Goal: Transaction & Acquisition: Subscribe to service/newsletter

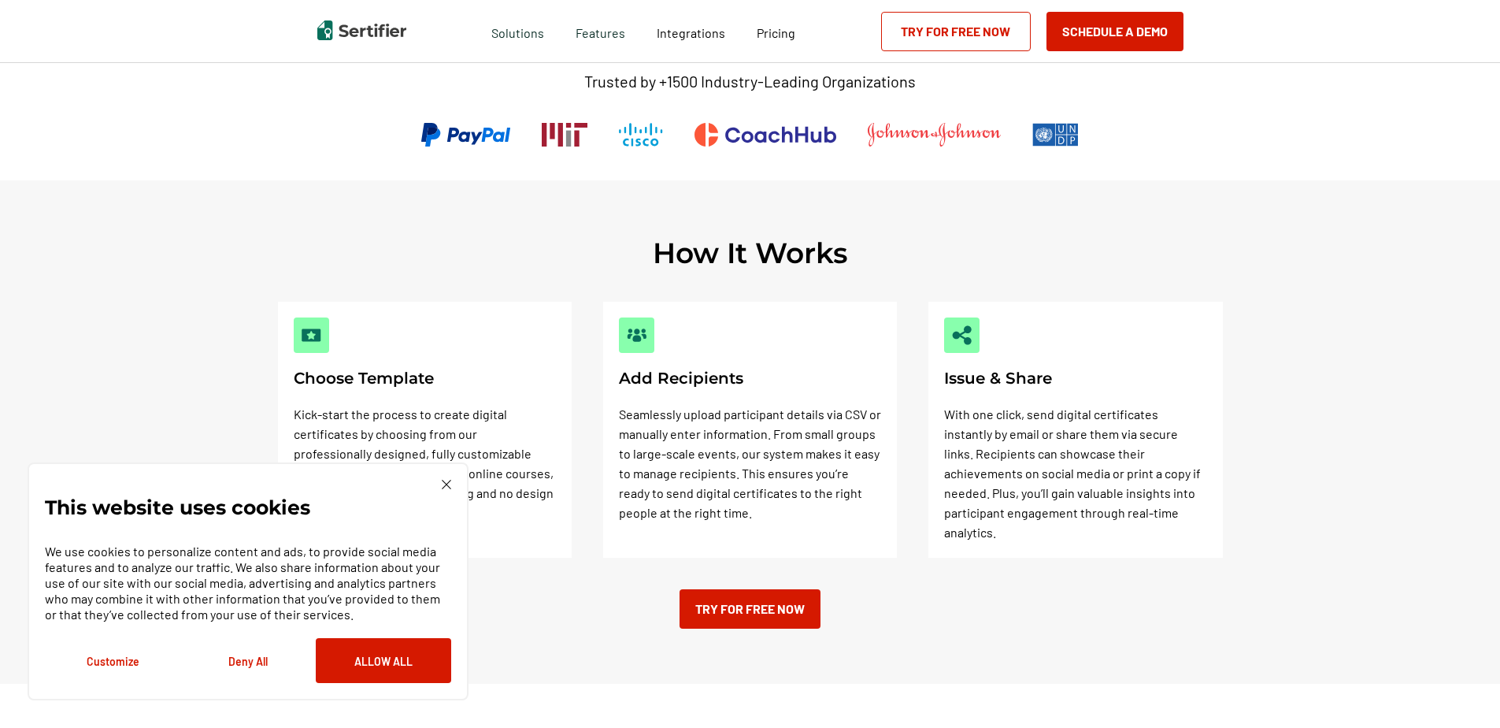
scroll to position [394, 0]
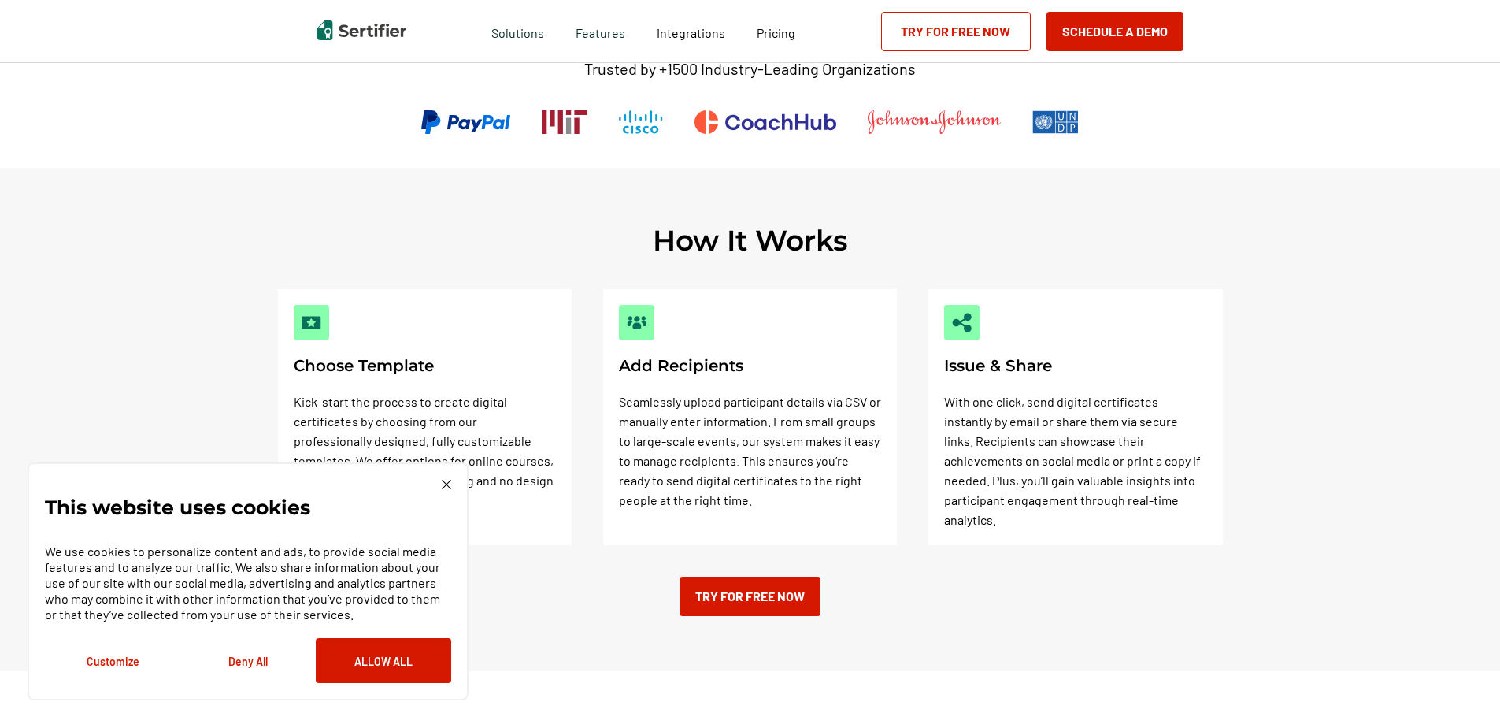
click at [240, 662] on button "Deny All" at bounding box center [247, 660] width 135 height 45
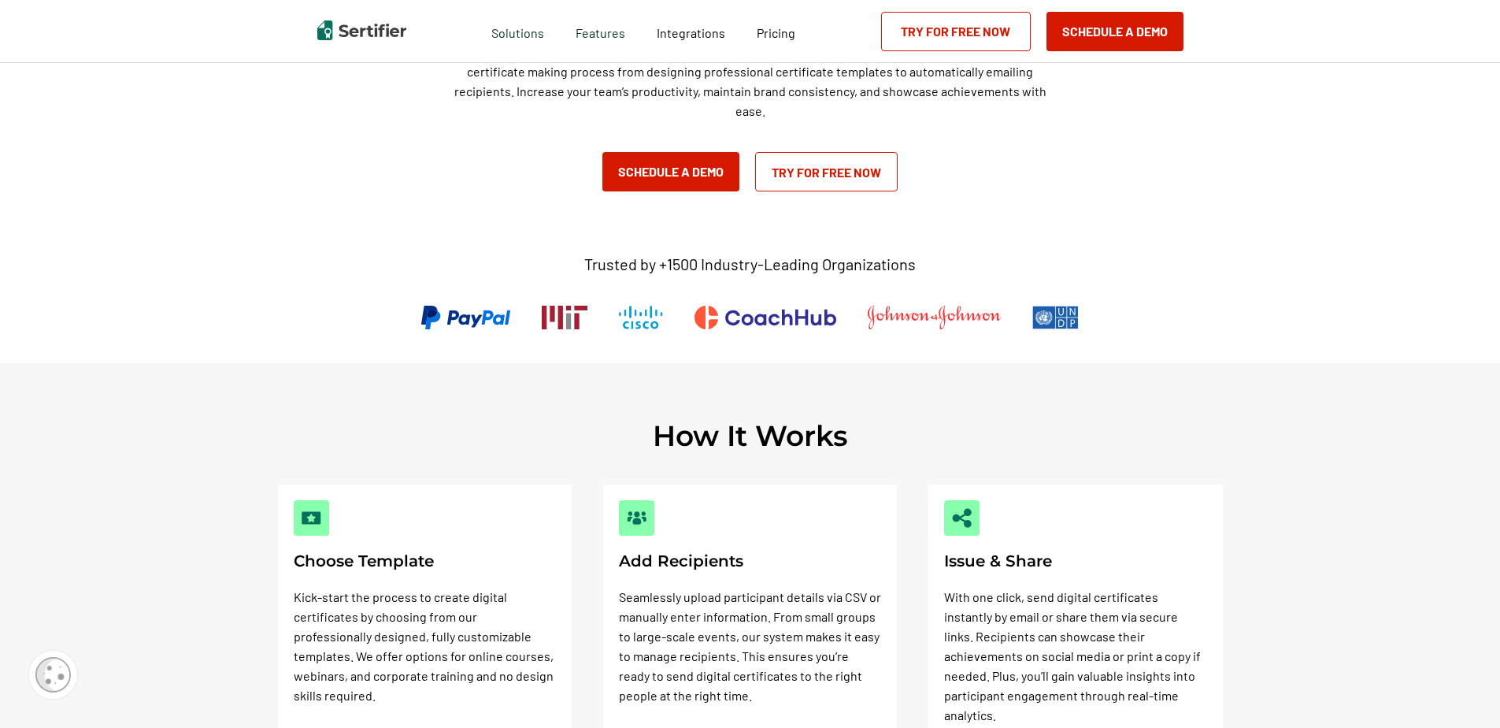
scroll to position [158, 0]
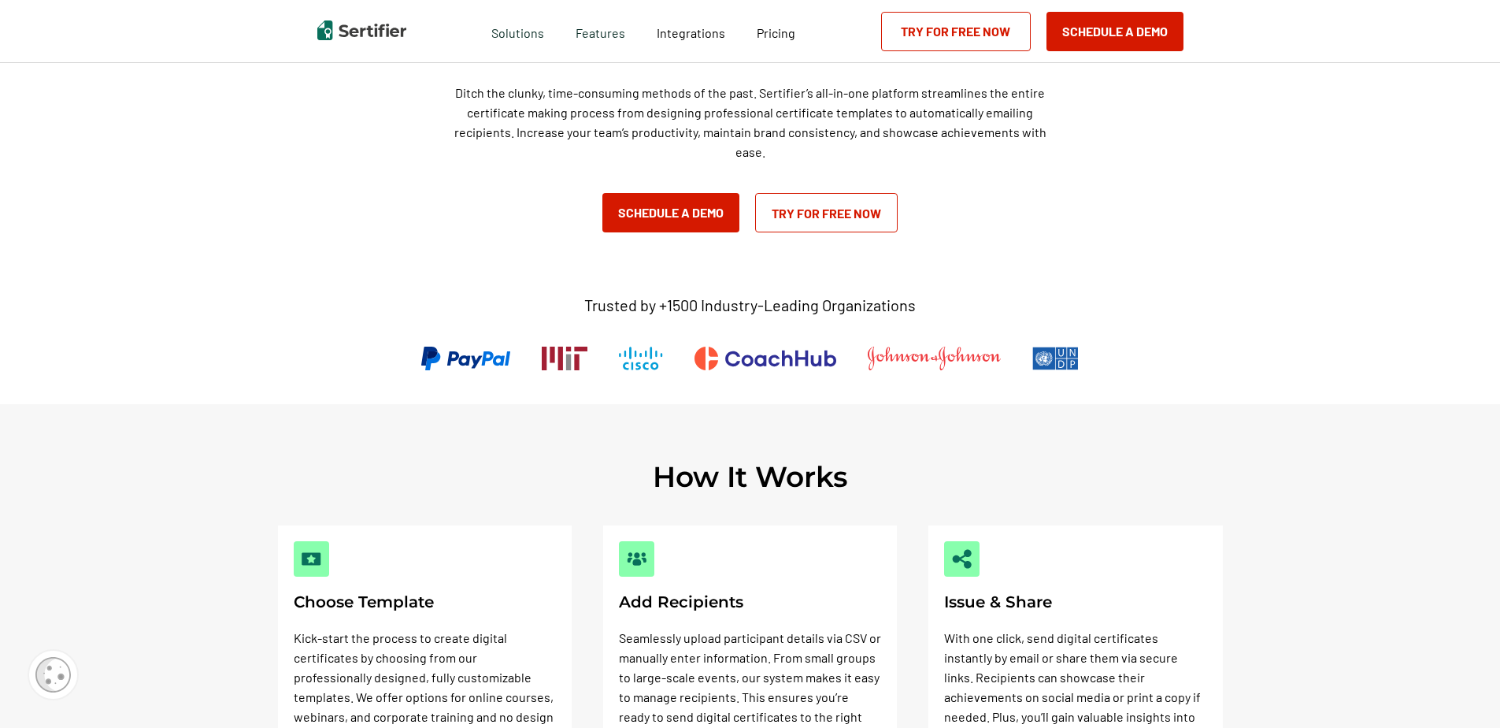
click at [818, 213] on link "Try for Free Now" at bounding box center [826, 212] width 143 height 39
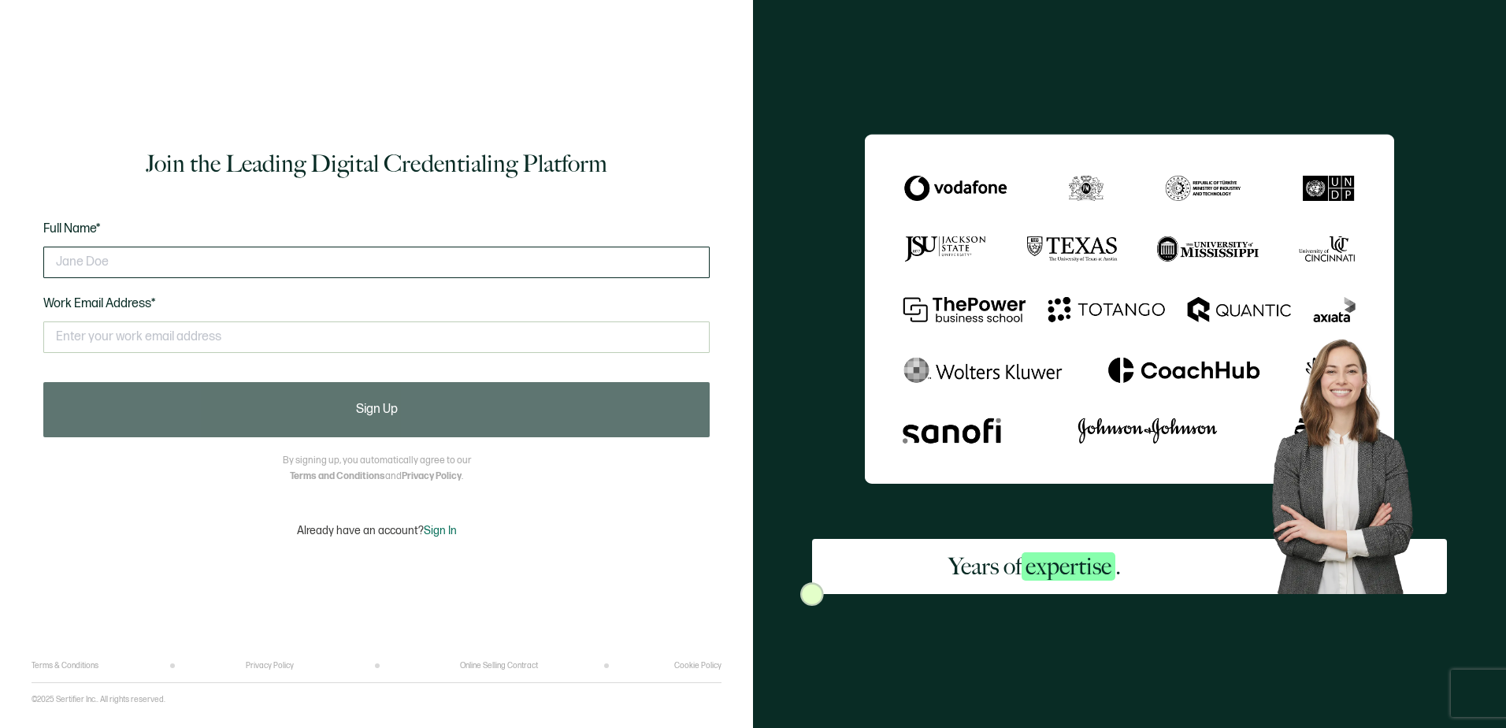
click at [148, 252] on input "text" at bounding box center [376, 263] width 666 height 32
type input "[PERSON_NAME]"
type input "[EMAIL_ADDRESS][DOMAIN_NAME]"
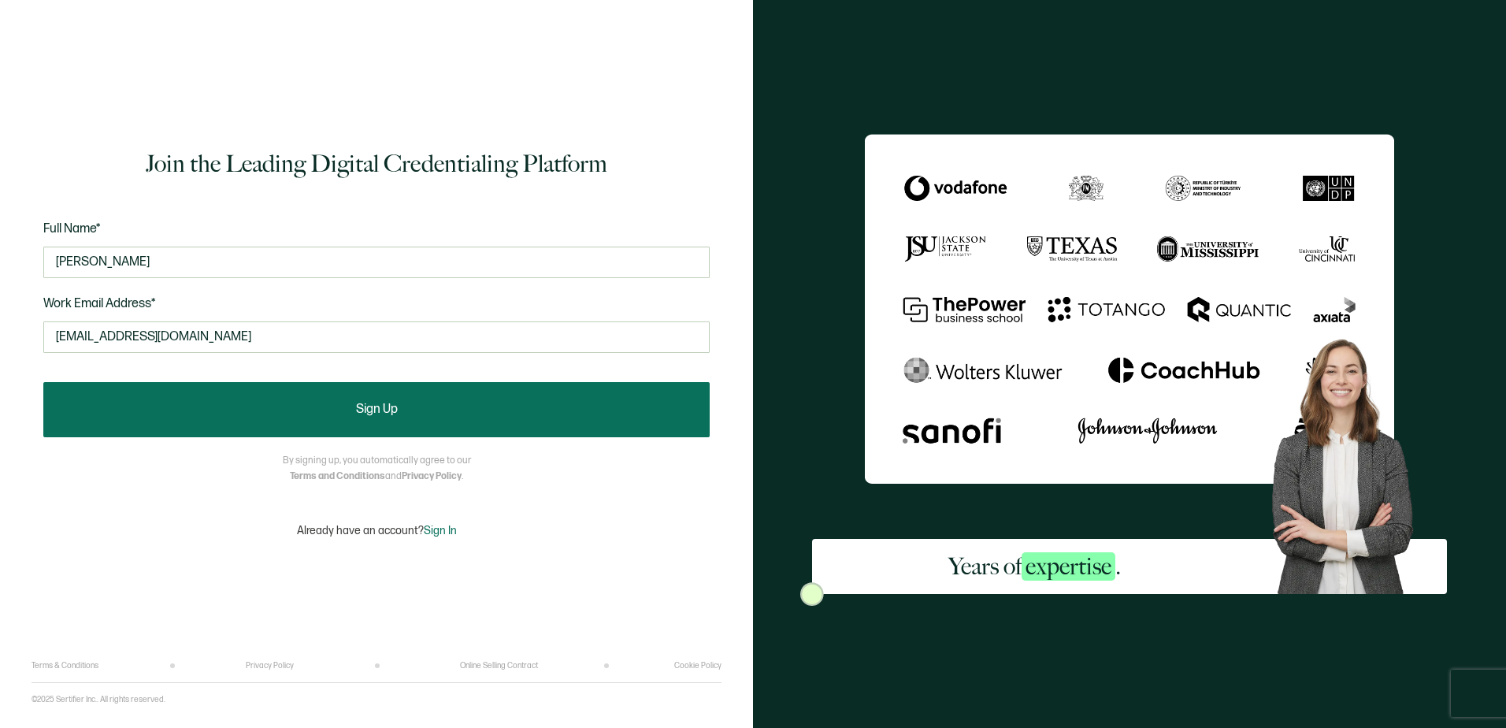
click at [425, 411] on button "Sign Up" at bounding box center [376, 409] width 666 height 55
